Goal: Navigation & Orientation: Find specific page/section

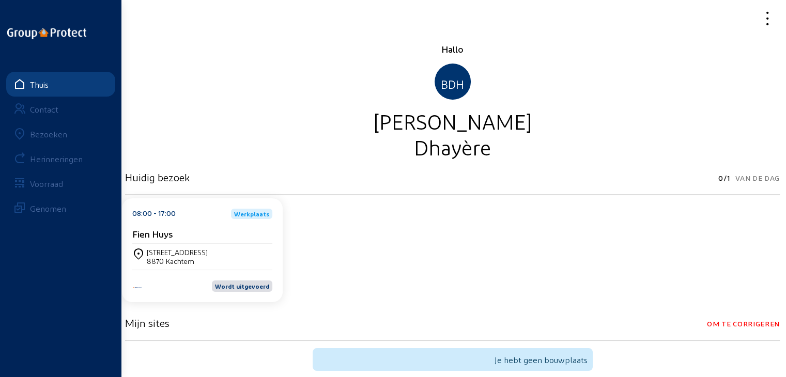
click at [41, 134] on font "Bezoeken" at bounding box center [48, 134] width 37 height 10
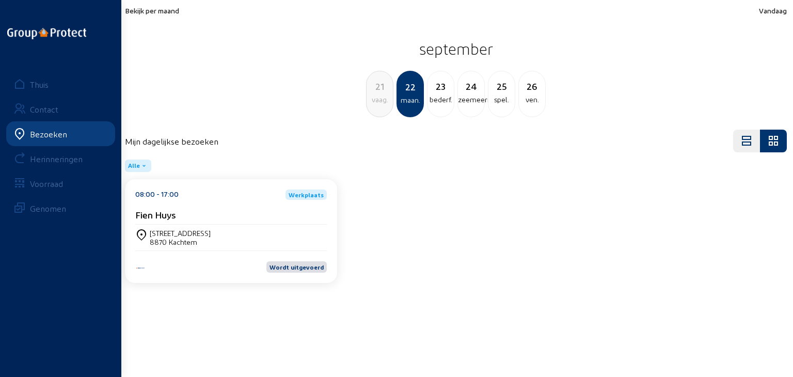
click at [448, 99] on font "bederf." at bounding box center [441, 99] width 23 height 9
click at [448, 96] on font "zeemeermin." at bounding box center [449, 99] width 43 height 9
click at [445, 93] on div "spel." at bounding box center [441, 99] width 26 height 12
click at [448, 94] on div "ven." at bounding box center [441, 99] width 26 height 12
click at [384, 96] on font "spel." at bounding box center [379, 99] width 15 height 9
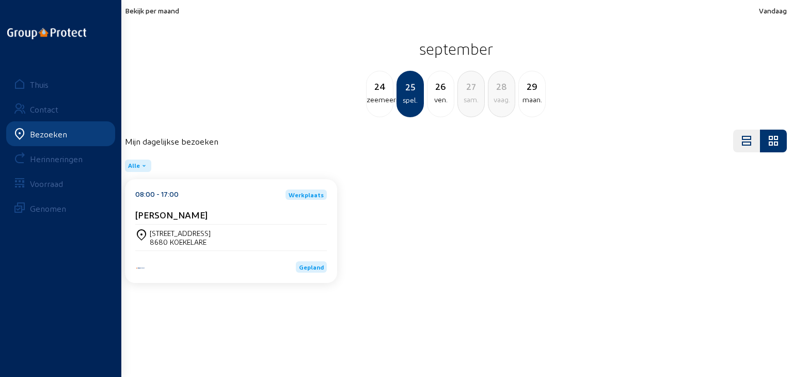
click at [384, 96] on font "zeemeermin." at bounding box center [388, 99] width 43 height 9
click at [177, 240] on div "8550 ZWEVEGEM" at bounding box center [180, 242] width 61 height 9
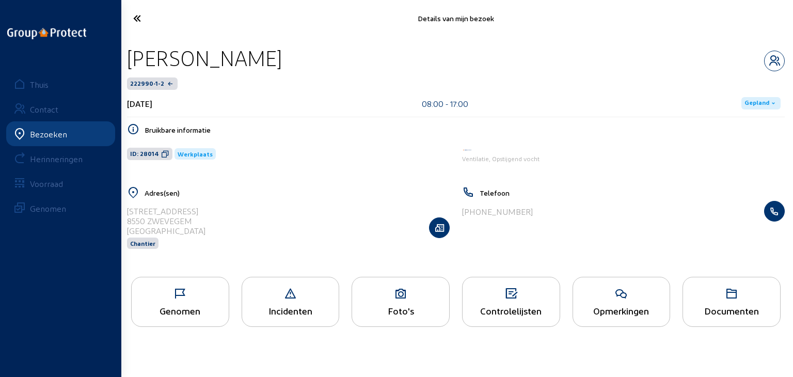
click at [342, 306] on li "Incidenten" at bounding box center [290, 305] width 111 height 56
click at [383, 302] on div "Foto's" at bounding box center [401, 302] width 98 height 50
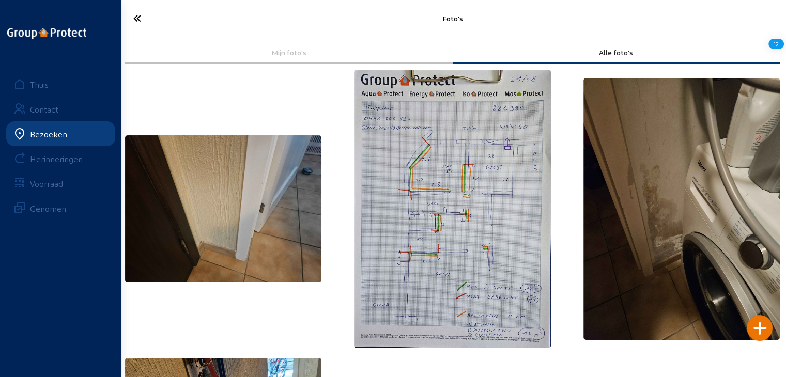
click at [140, 19] on icon at bounding box center [174, 18] width 92 height 18
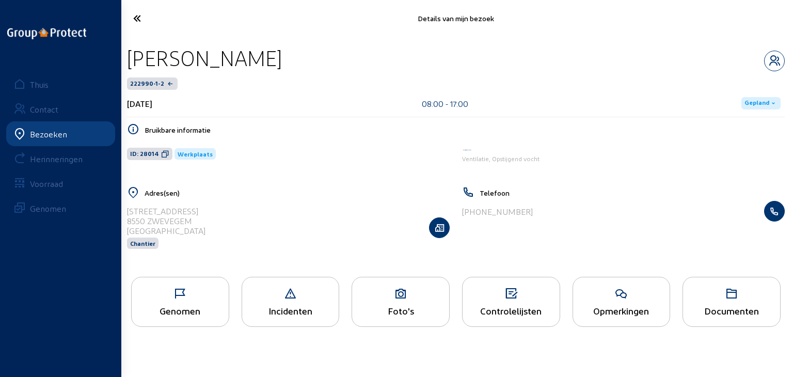
click at [137, 19] on icon at bounding box center [175, 18] width 94 height 18
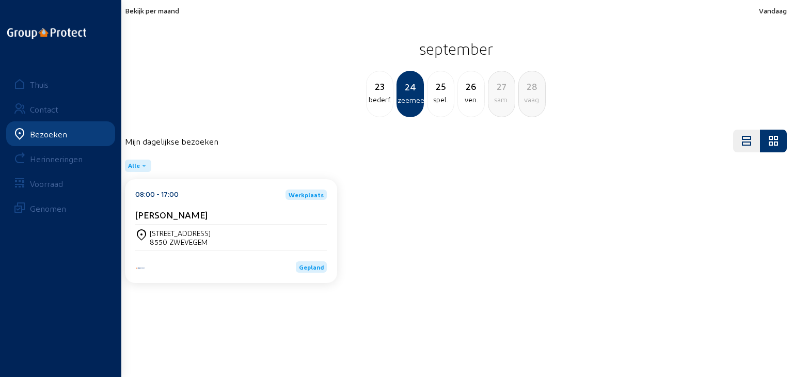
click at [445, 93] on div "spel." at bounding box center [441, 99] width 26 height 12
click at [239, 210] on div "[PERSON_NAME]" at bounding box center [231, 214] width 192 height 11
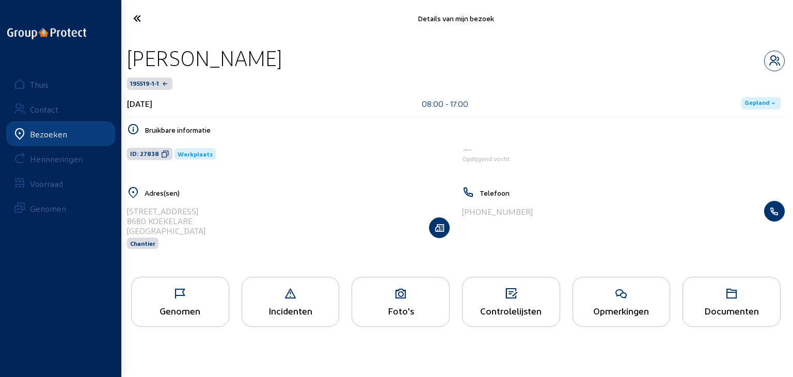
click at [379, 289] on icon at bounding box center [400, 294] width 97 height 12
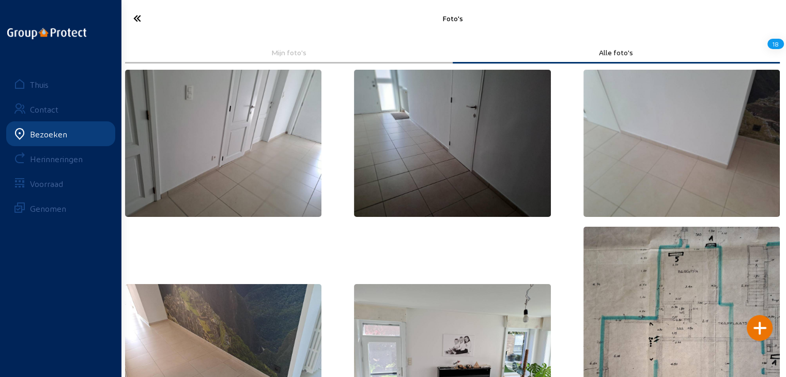
click at [140, 19] on icon at bounding box center [174, 18] width 92 height 18
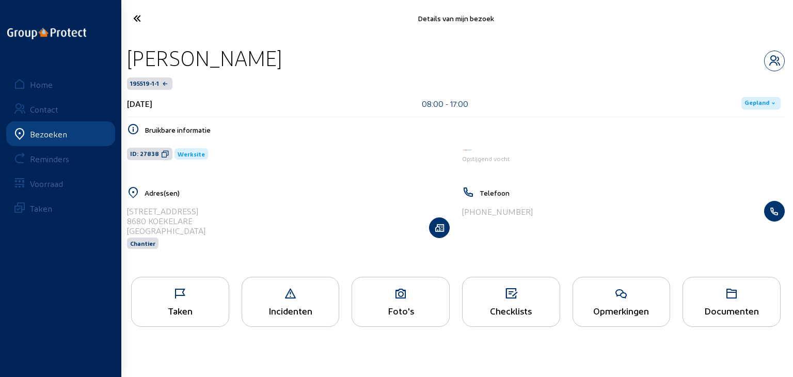
click at [407, 303] on div "Foto's" at bounding box center [401, 302] width 98 height 50
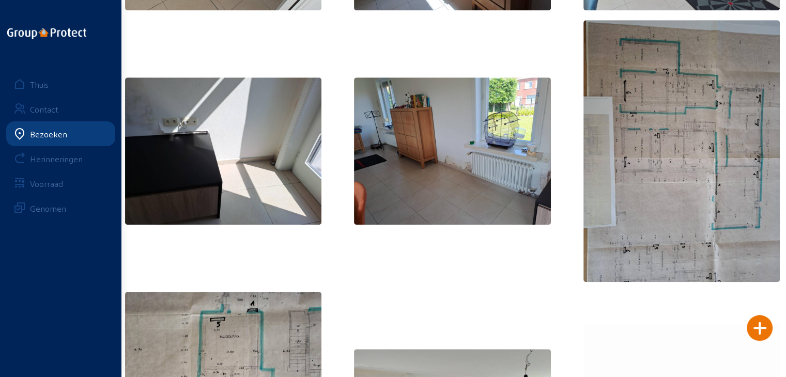
scroll to position [723, 0]
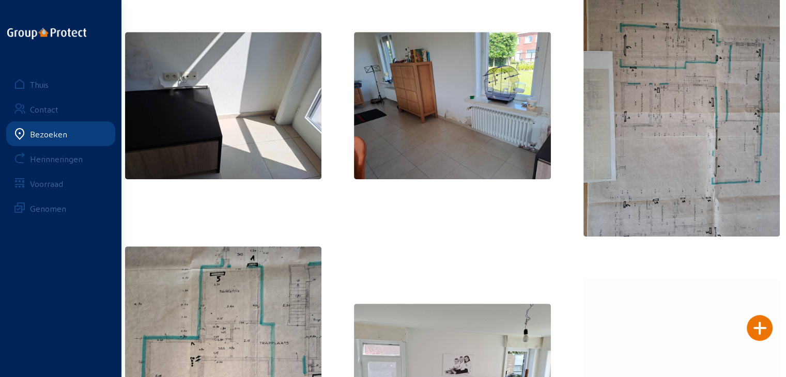
click at [627, 199] on img at bounding box center [681, 106] width 196 height 262
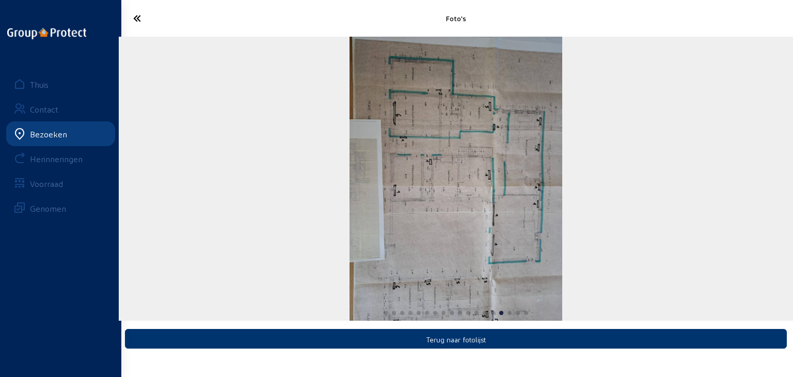
click at [144, 21] on icon at bounding box center [175, 18] width 94 height 18
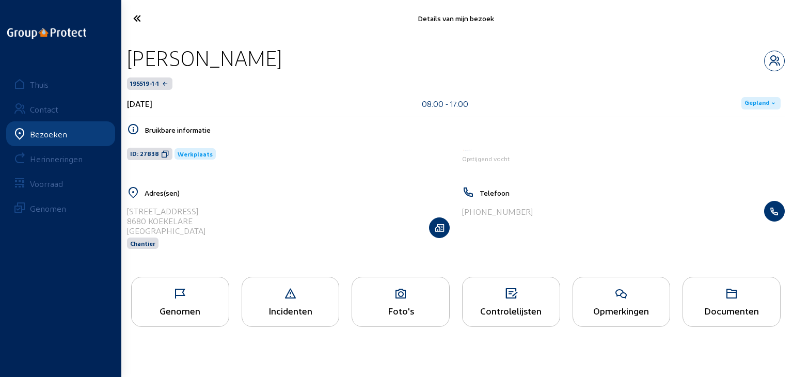
click at [194, 295] on icon at bounding box center [180, 294] width 97 height 12
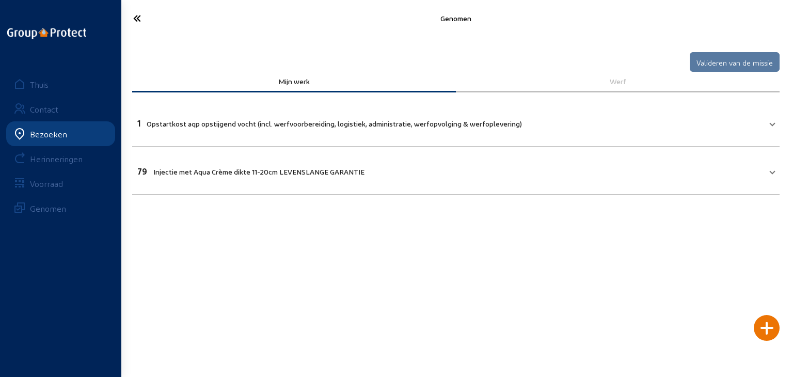
click at [131, 14] on icon at bounding box center [175, 18] width 94 height 18
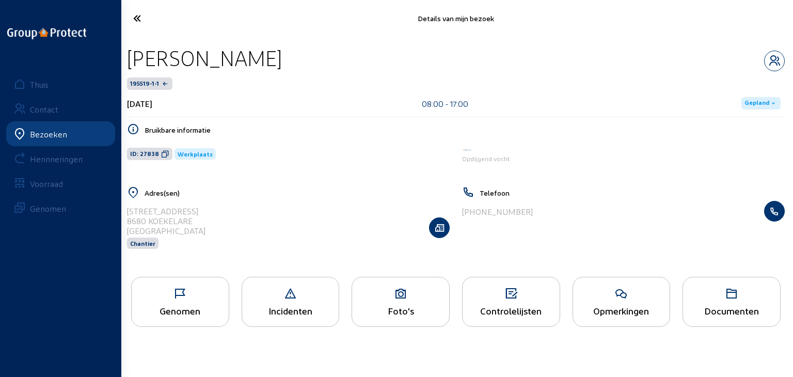
click at [131, 14] on icon at bounding box center [175, 18] width 94 height 18
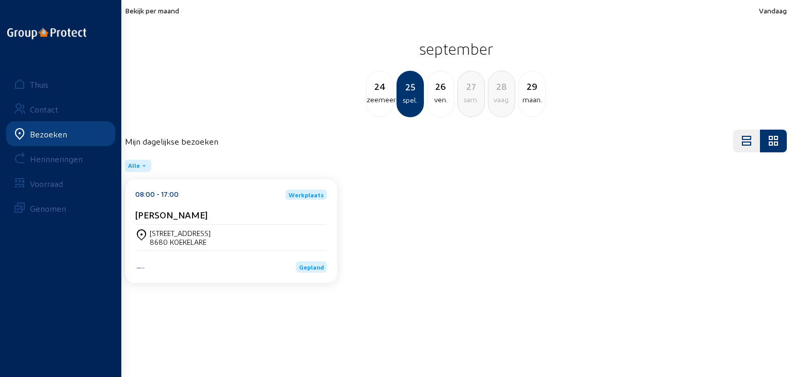
click at [525, 93] on div "maan." at bounding box center [532, 99] width 26 height 12
click at [444, 104] on div "bederf." at bounding box center [441, 99] width 26 height 12
click at [438, 99] on font "zeemeermin." at bounding box center [449, 99] width 43 height 9
click at [438, 98] on font "spel." at bounding box center [440, 99] width 15 height 9
click at [436, 98] on font "ven." at bounding box center [440, 99] width 13 height 9
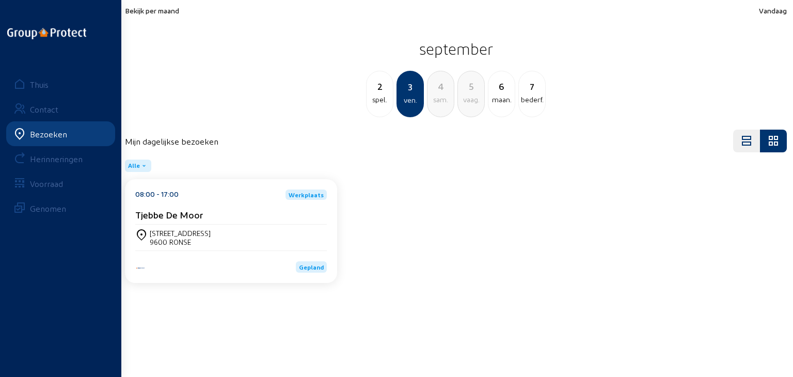
click at [490, 95] on div "maan." at bounding box center [502, 99] width 26 height 12
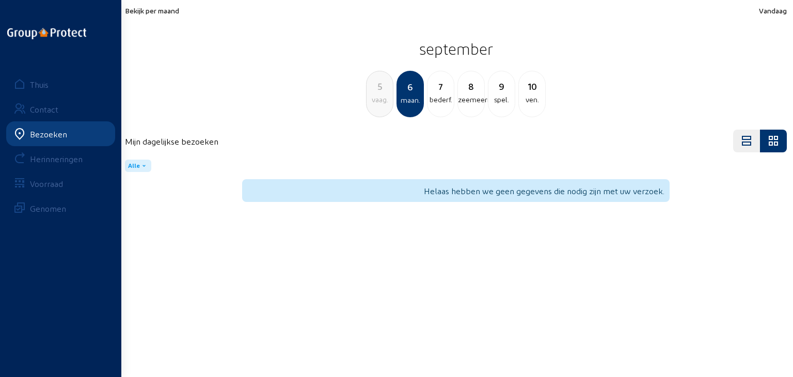
click at [167, 6] on font "Bekijk per maand" at bounding box center [152, 10] width 54 height 9
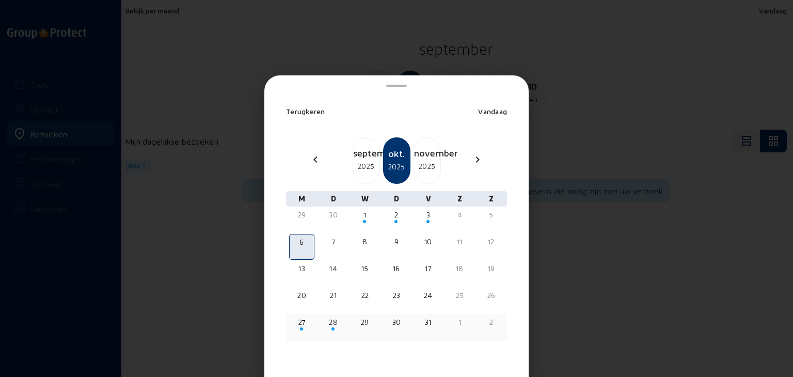
click at [299, 320] on font "27" at bounding box center [302, 322] width 7 height 9
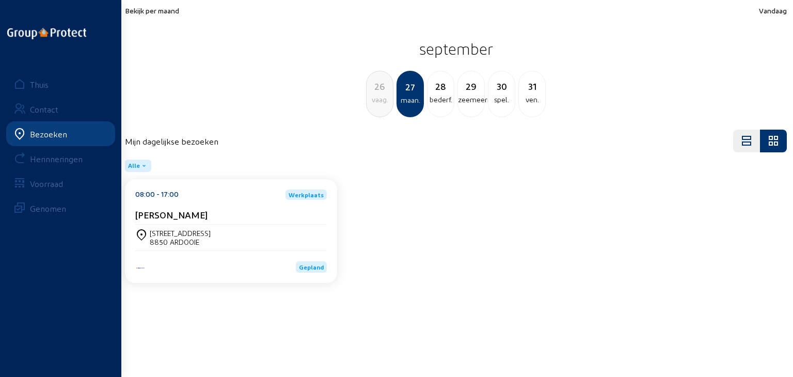
click at [160, 8] on font "Bekijk per maand" at bounding box center [152, 10] width 54 height 9
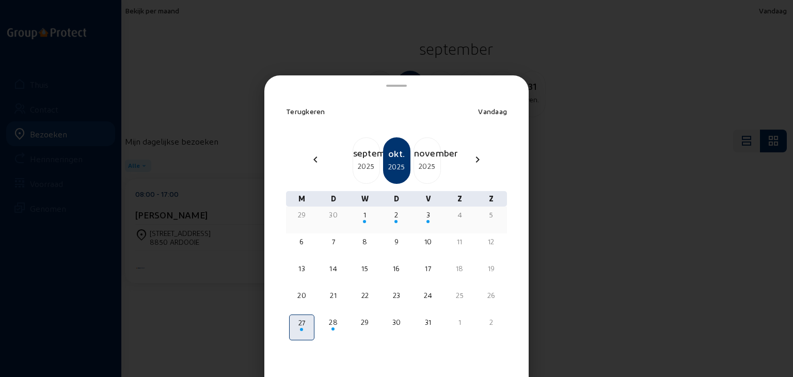
click at [305, 217] on div "29" at bounding box center [301, 215] width 23 height 10
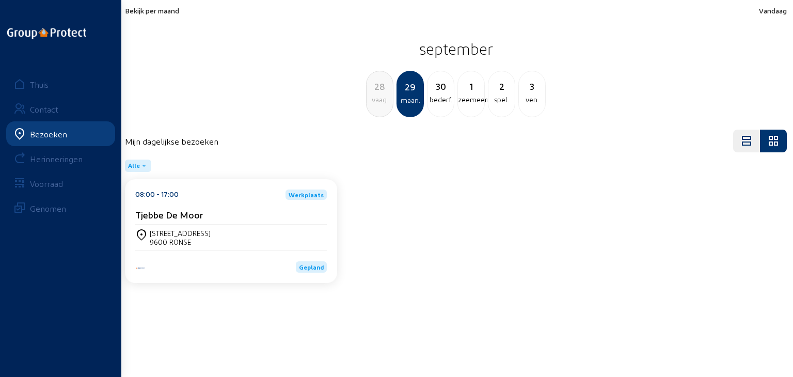
click at [242, 243] on div "[STREET_ADDRESS]" at bounding box center [231, 238] width 192 height 18
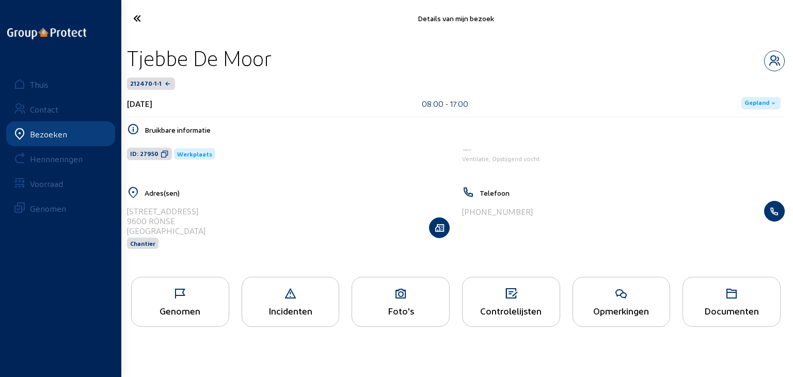
click at [181, 298] on icon at bounding box center [180, 294] width 97 height 12
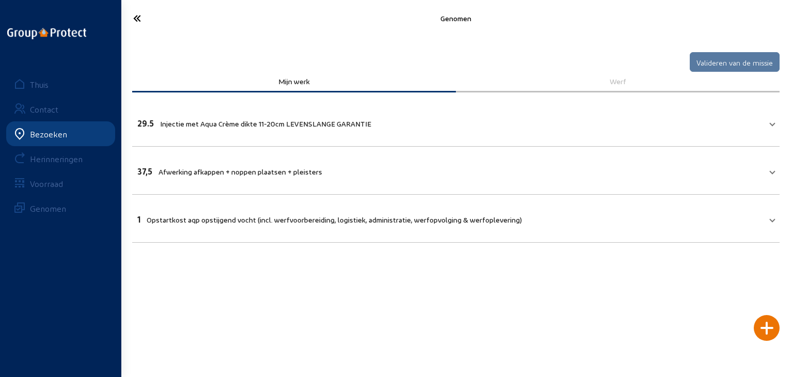
click at [138, 18] on icon at bounding box center [175, 18] width 94 height 18
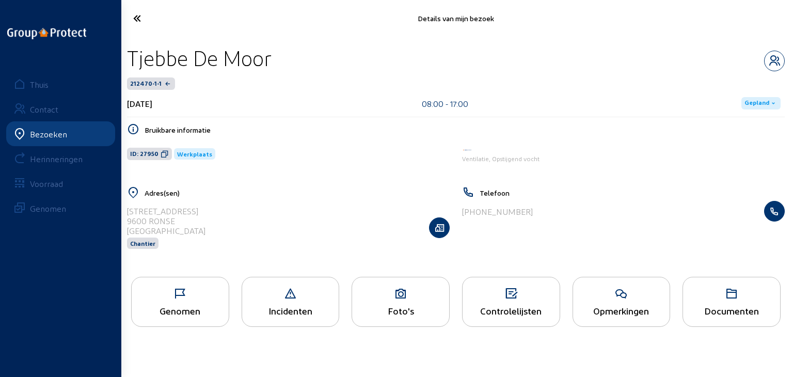
click at [138, 18] on icon at bounding box center [175, 18] width 94 height 18
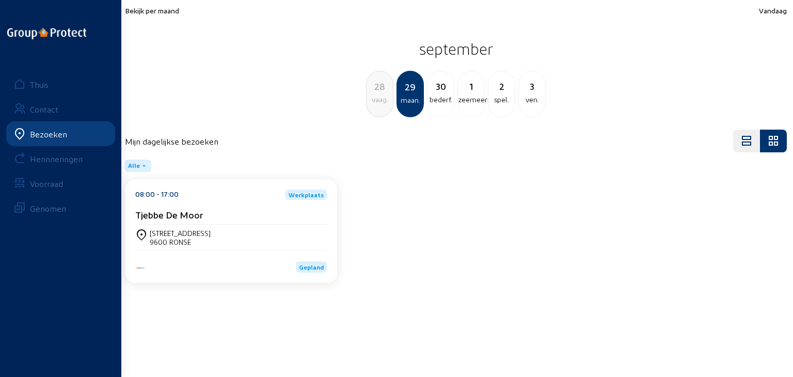
click at [142, 11] on font "Bekijk per maand" at bounding box center [152, 10] width 54 height 9
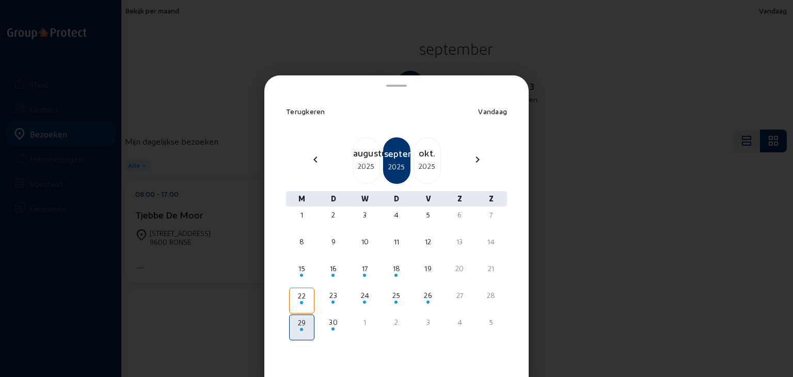
click at [640, 71] on div at bounding box center [396, 188] width 793 height 377
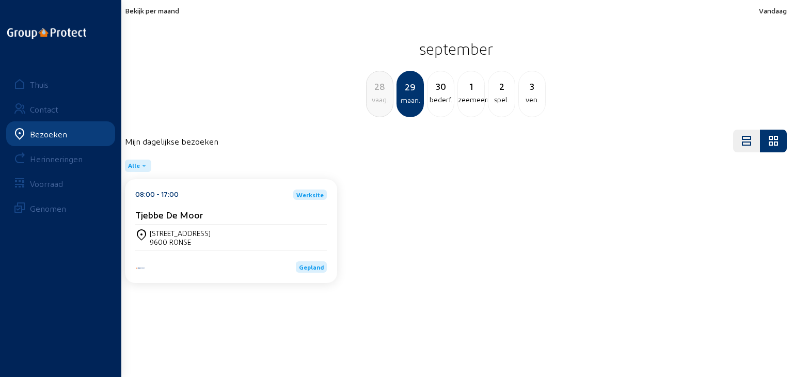
click at [45, 203] on font "Genomen" at bounding box center [48, 208] width 36 height 10
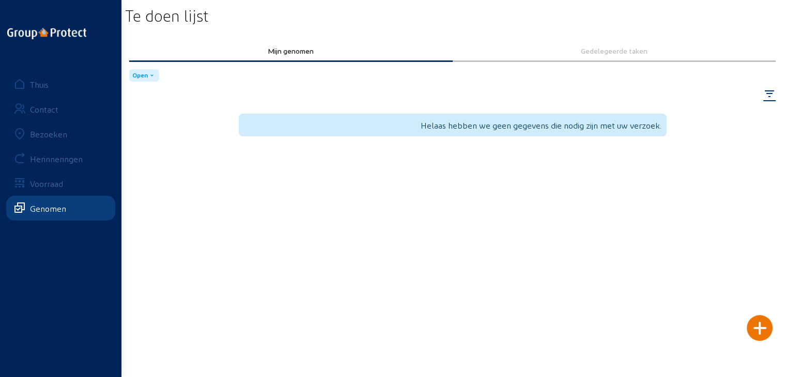
click at [60, 186] on font "Voorraad" at bounding box center [46, 184] width 33 height 10
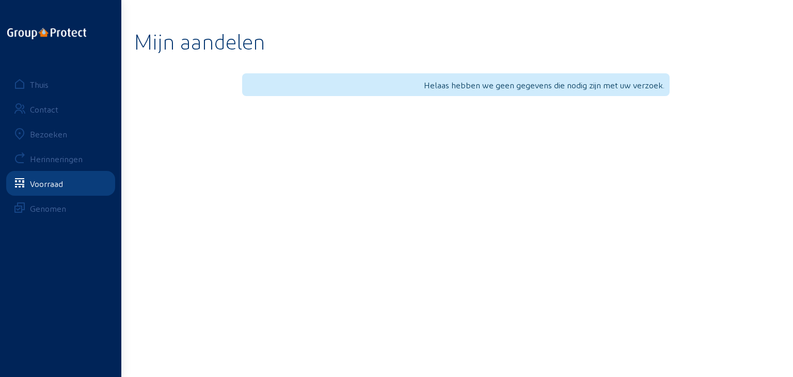
click at [44, 87] on font "Thuis" at bounding box center [39, 85] width 19 height 10
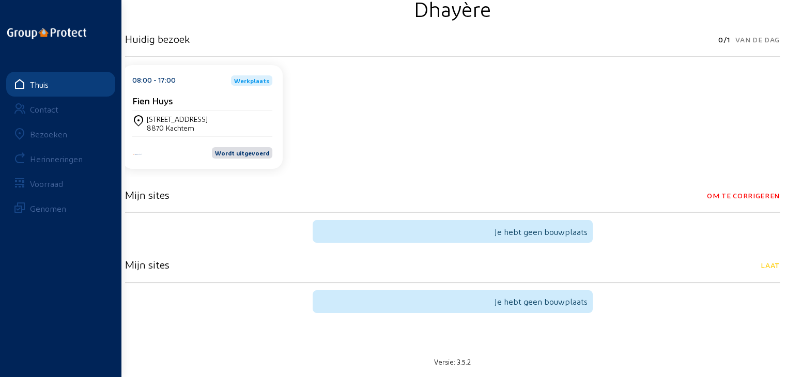
scroll to position [141, 0]
